Goal: Task Accomplishment & Management: Complete application form

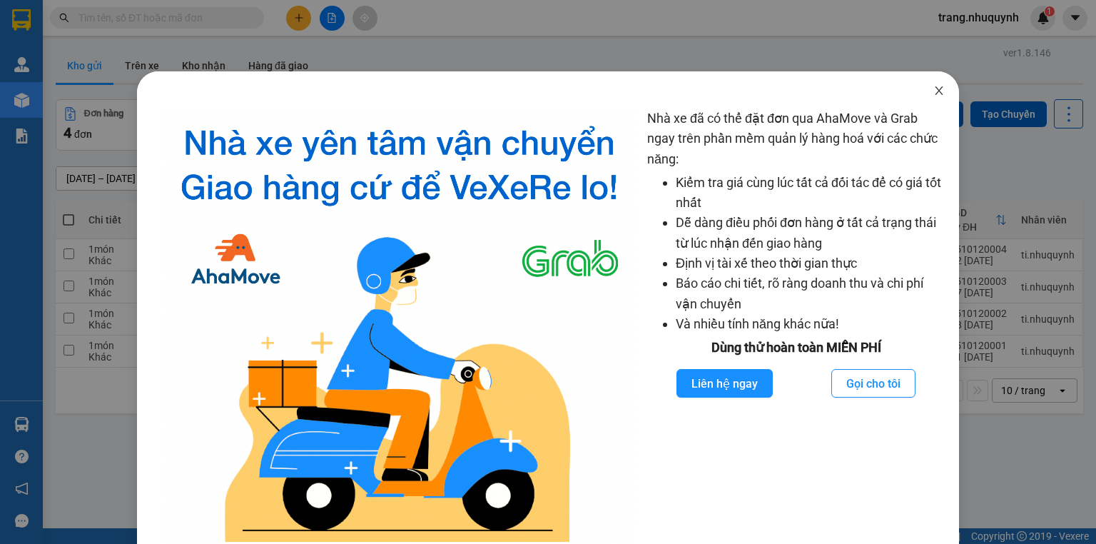
click at [932, 84] on span "Close" at bounding box center [939, 91] width 40 height 40
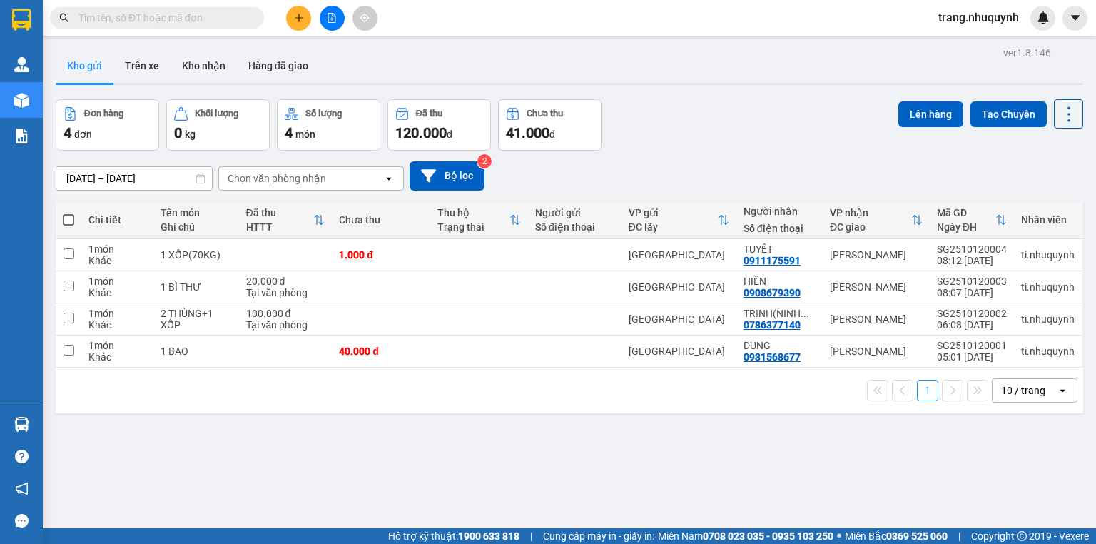
click at [289, 15] on button at bounding box center [298, 18] width 25 height 25
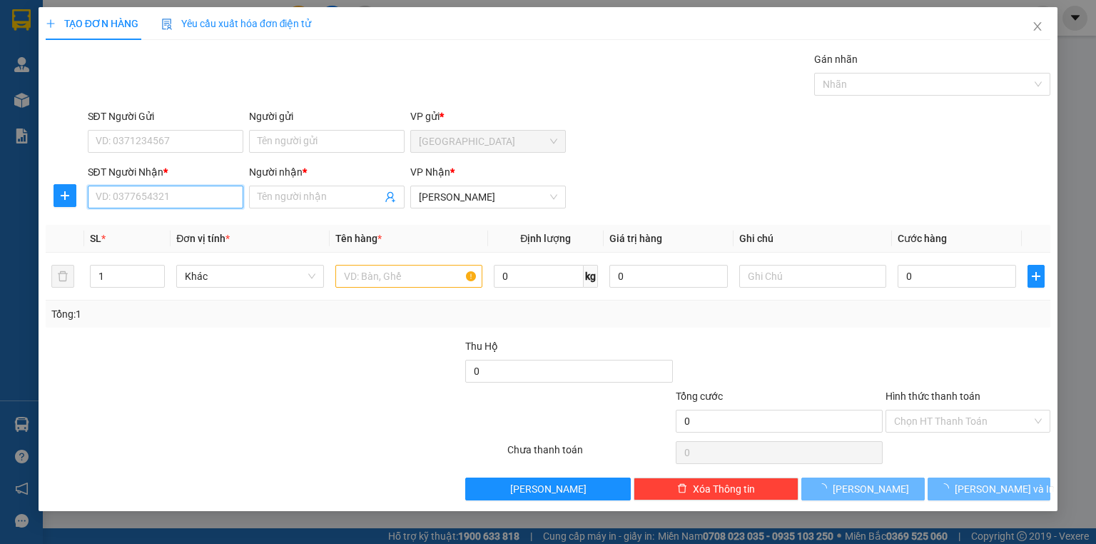
click at [187, 198] on input "SĐT Người Nhận *" at bounding box center [165, 196] width 155 height 23
type input "0349576115"
click at [188, 354] on div at bounding box center [149, 363] width 210 height 50
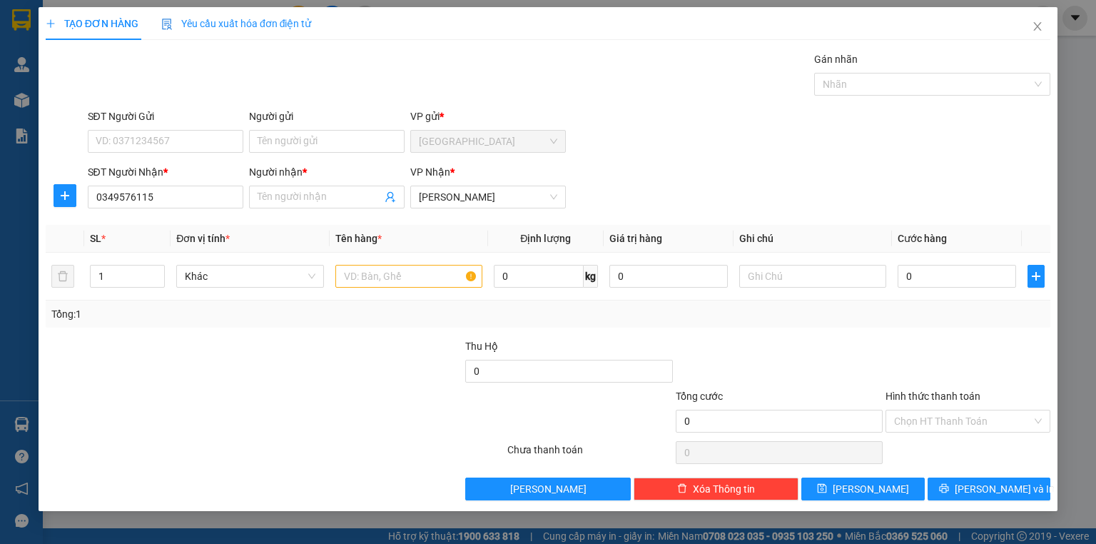
click at [304, 210] on div "Người nhận * Tên người nhận" at bounding box center [326, 189] width 155 height 50
click at [262, 192] on input "Người nhận *" at bounding box center [319, 197] width 124 height 16
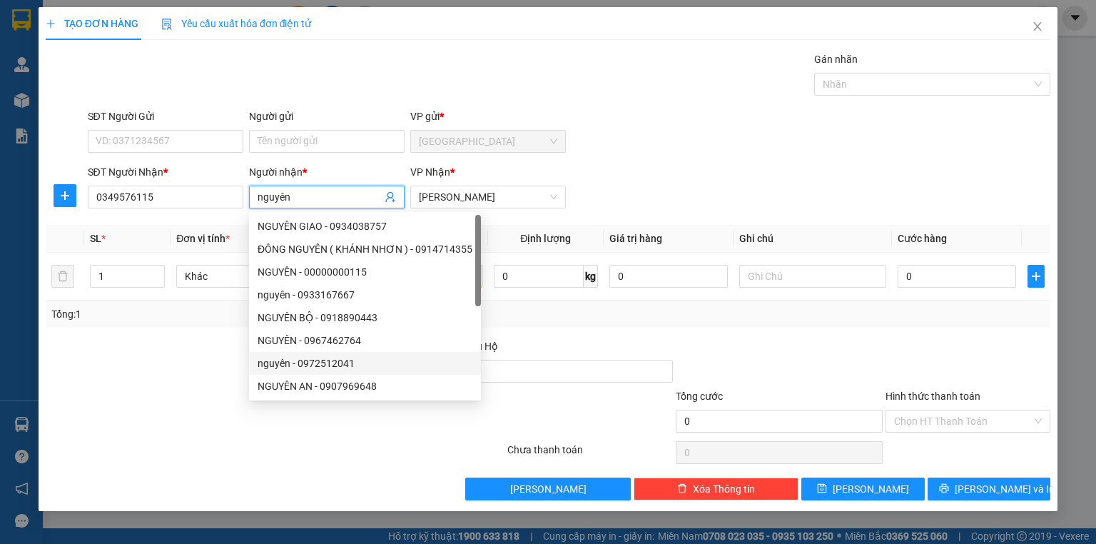
type input "nguyên"
click at [143, 418] on div at bounding box center [191, 413] width 294 height 50
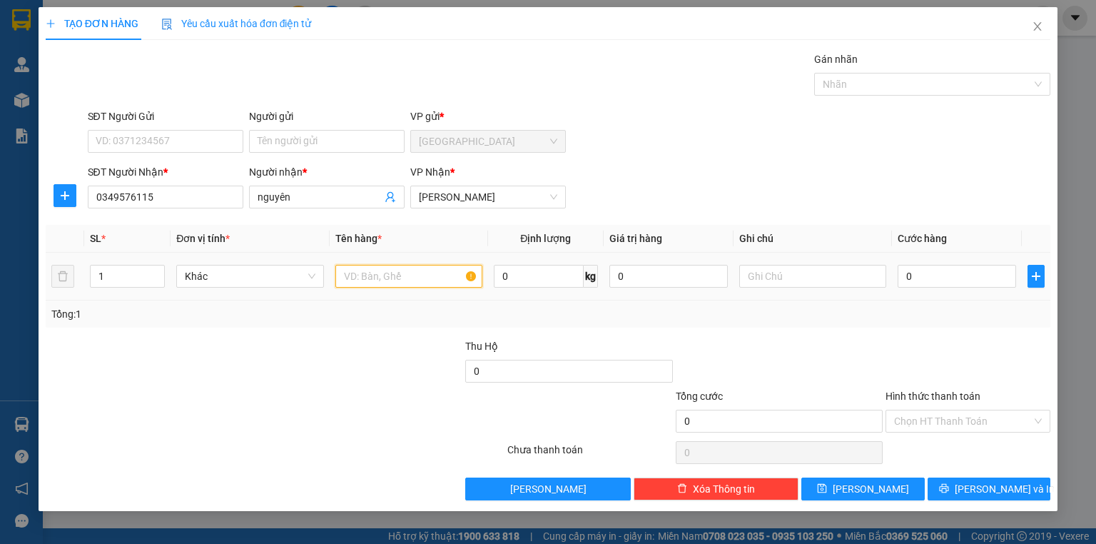
click at [422, 270] on input "text" at bounding box center [408, 276] width 147 height 23
type input "1 xốp +1 kiện thùng"
click at [994, 270] on input "0" at bounding box center [956, 276] width 118 height 23
type input "1"
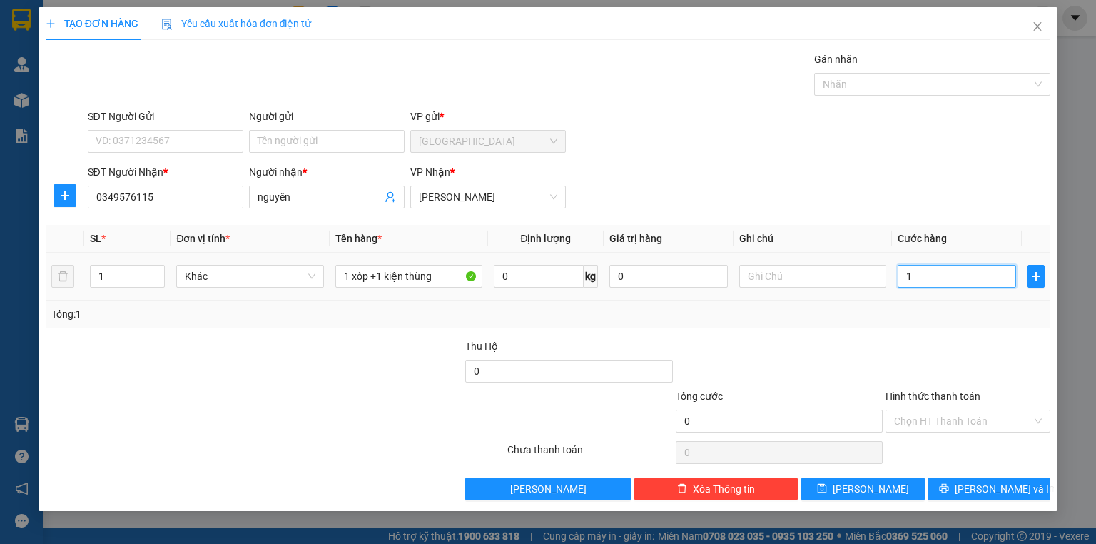
type input "1"
type input "1.000"
click at [964, 335] on div "Transit Pickup Surcharge Ids Transit Deliver Surcharge Ids Transit Deliver Surc…" at bounding box center [548, 275] width 1004 height 449
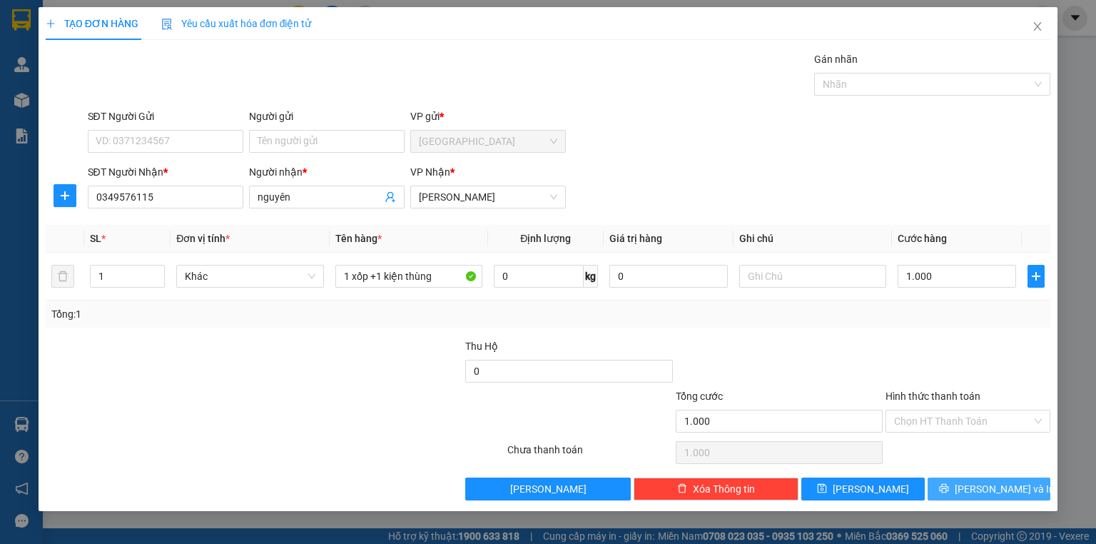
click at [1006, 484] on span "[PERSON_NAME] và In" at bounding box center [1004, 489] width 100 height 16
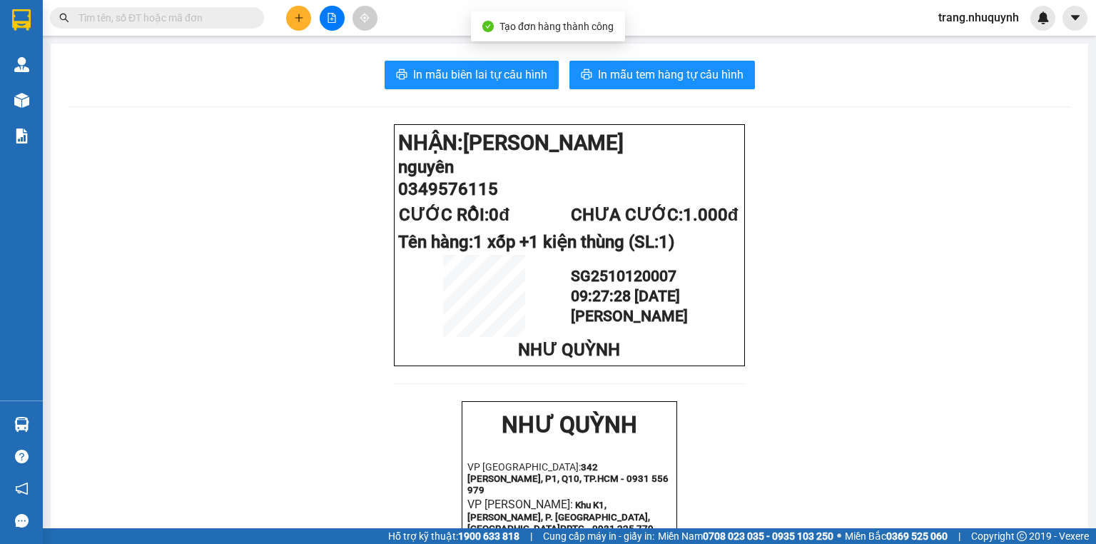
click at [526, 90] on div "In mẫu biên lai tự cấu hình In mẫu tem hàng tự cấu hình NHẬN: Phan Rang nguyên …" at bounding box center [569, 551] width 1037 height 1014
click at [525, 84] on button "In mẫu biên lai tự cấu hình" at bounding box center [471, 75] width 174 height 29
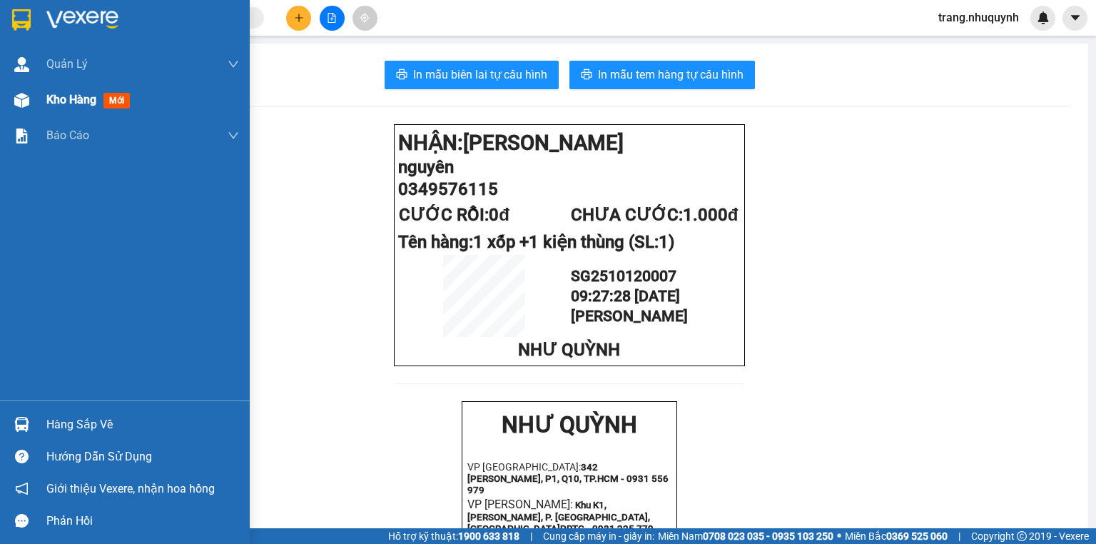
click at [57, 107] on div "Kho hàng mới" at bounding box center [90, 100] width 89 height 18
